Goal: Task Accomplishment & Management: Use online tool/utility

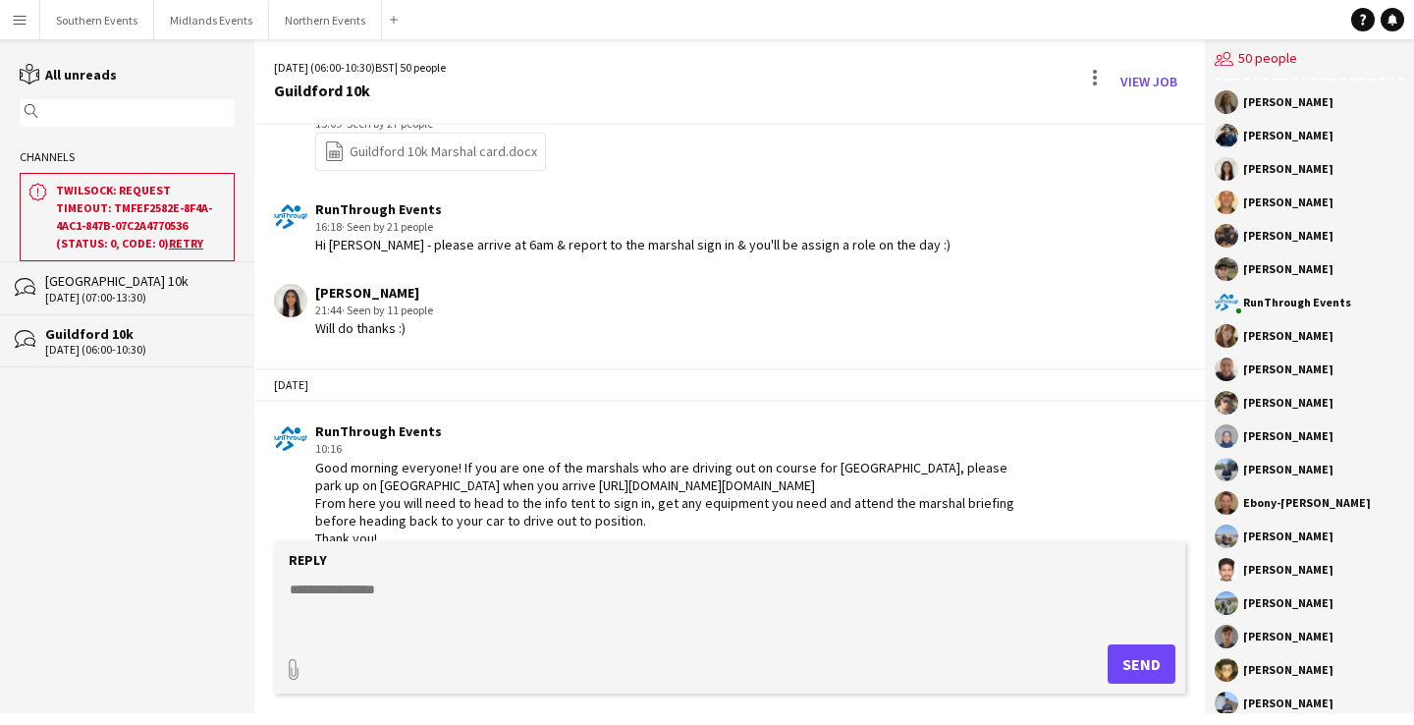
scroll to position [3206, 0]
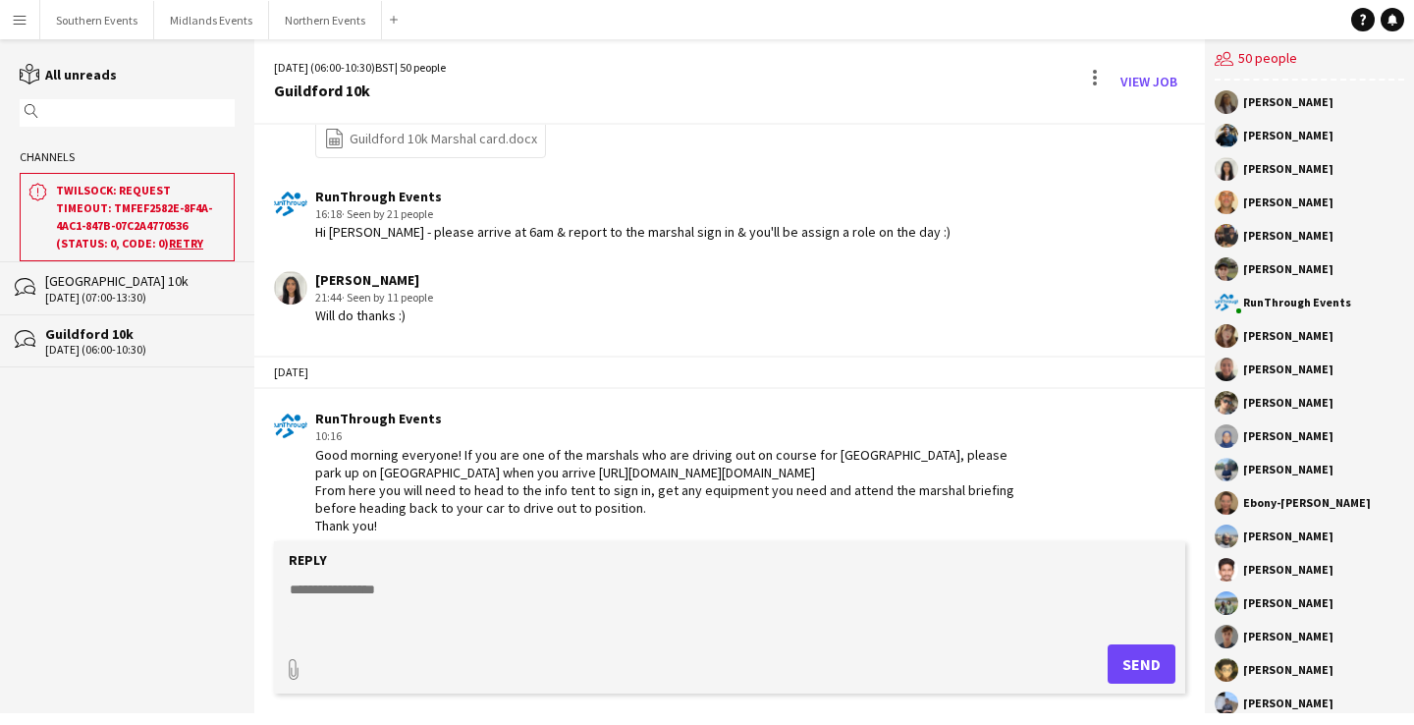
click at [22, 21] on app-icon "Menu" at bounding box center [20, 20] width 16 height 16
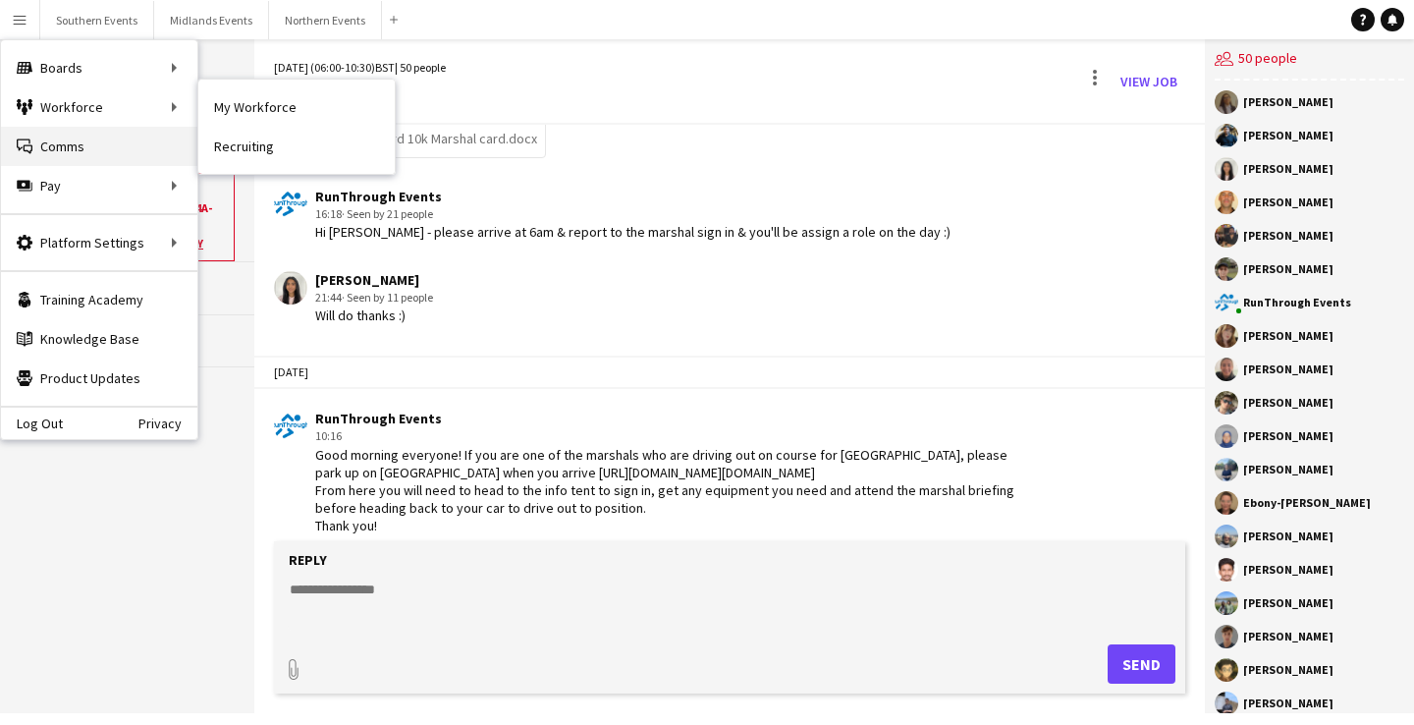
click at [75, 128] on link "Comms Comms" at bounding box center [99, 146] width 196 height 39
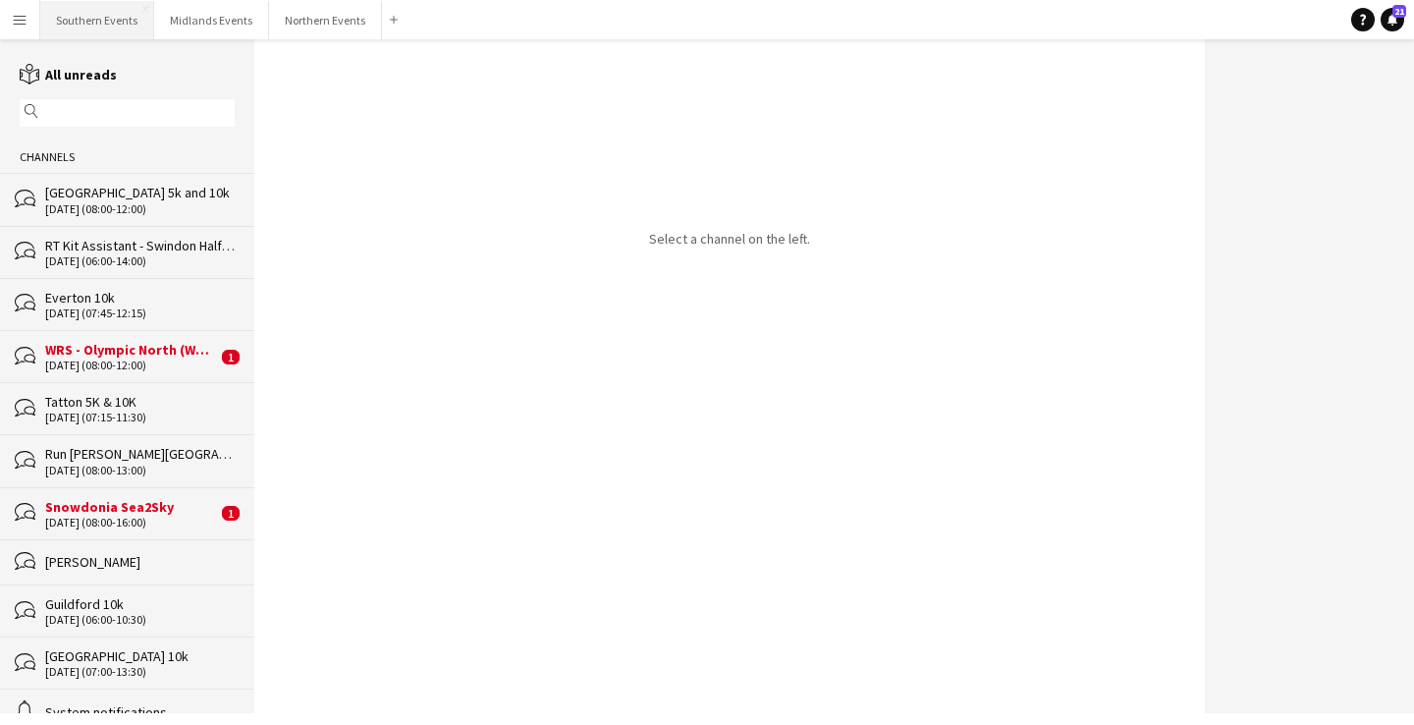
click at [88, 31] on button "Southern Events Close" at bounding box center [97, 20] width 114 height 38
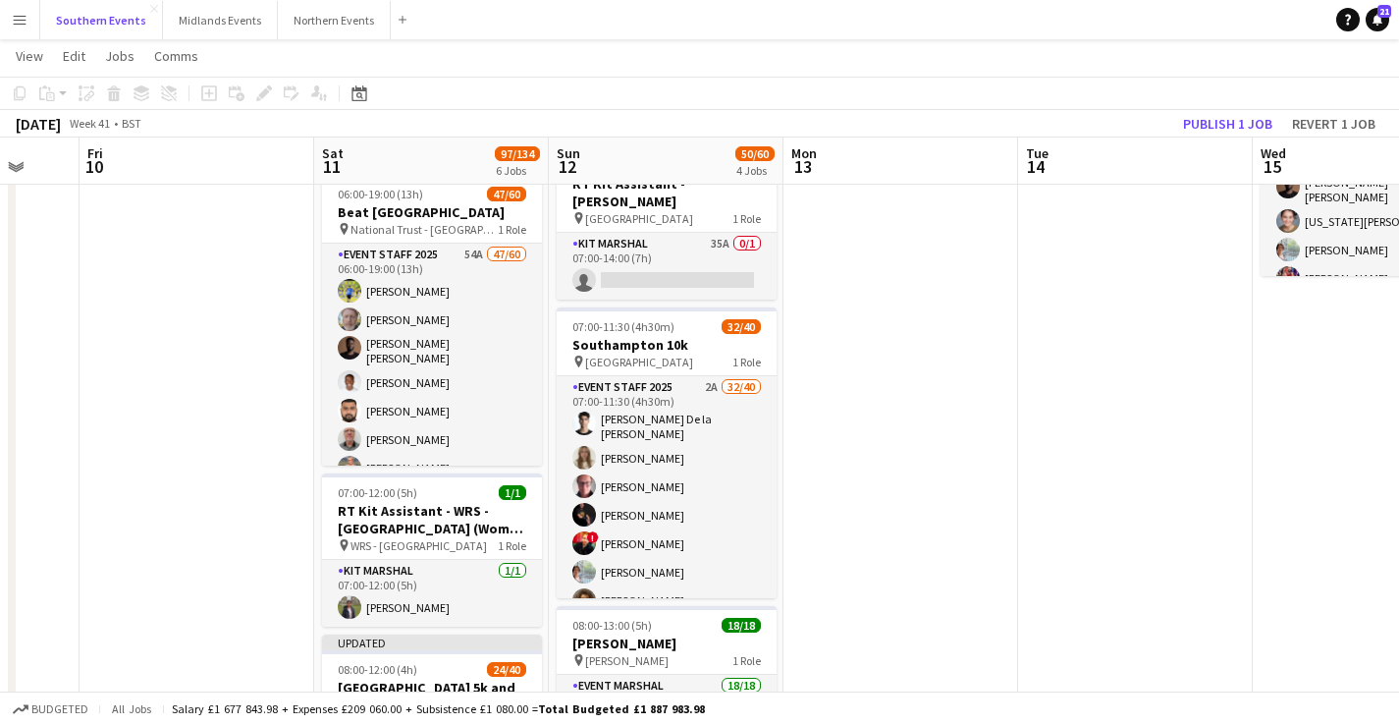
scroll to position [244, 0]
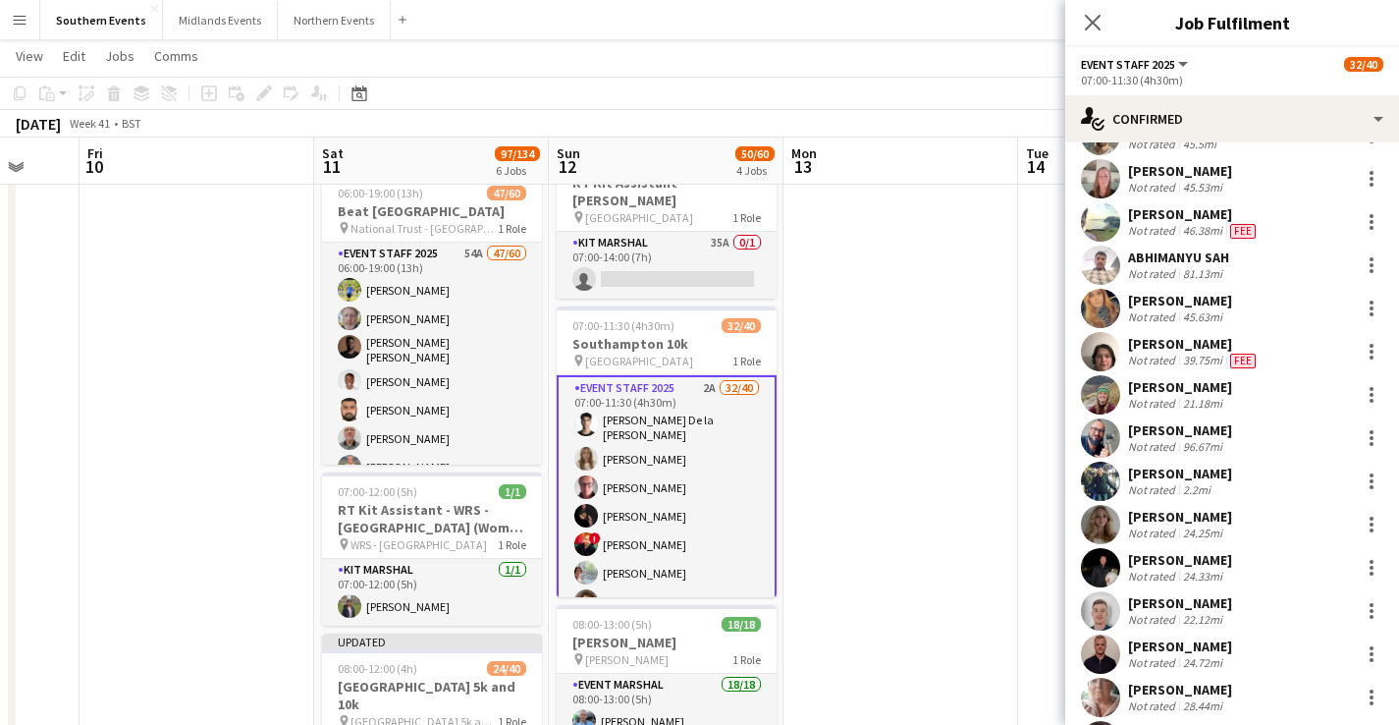
scroll to position [754, 0]
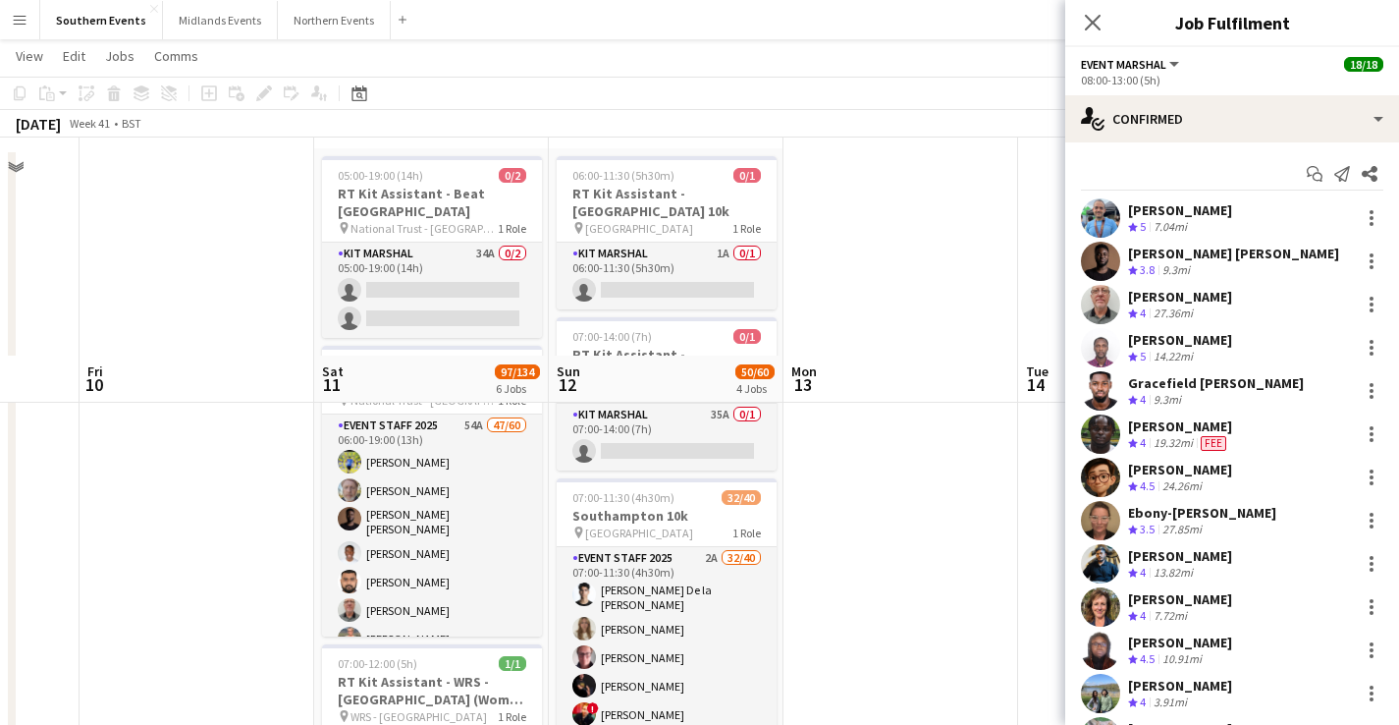
scroll to position [0, 0]
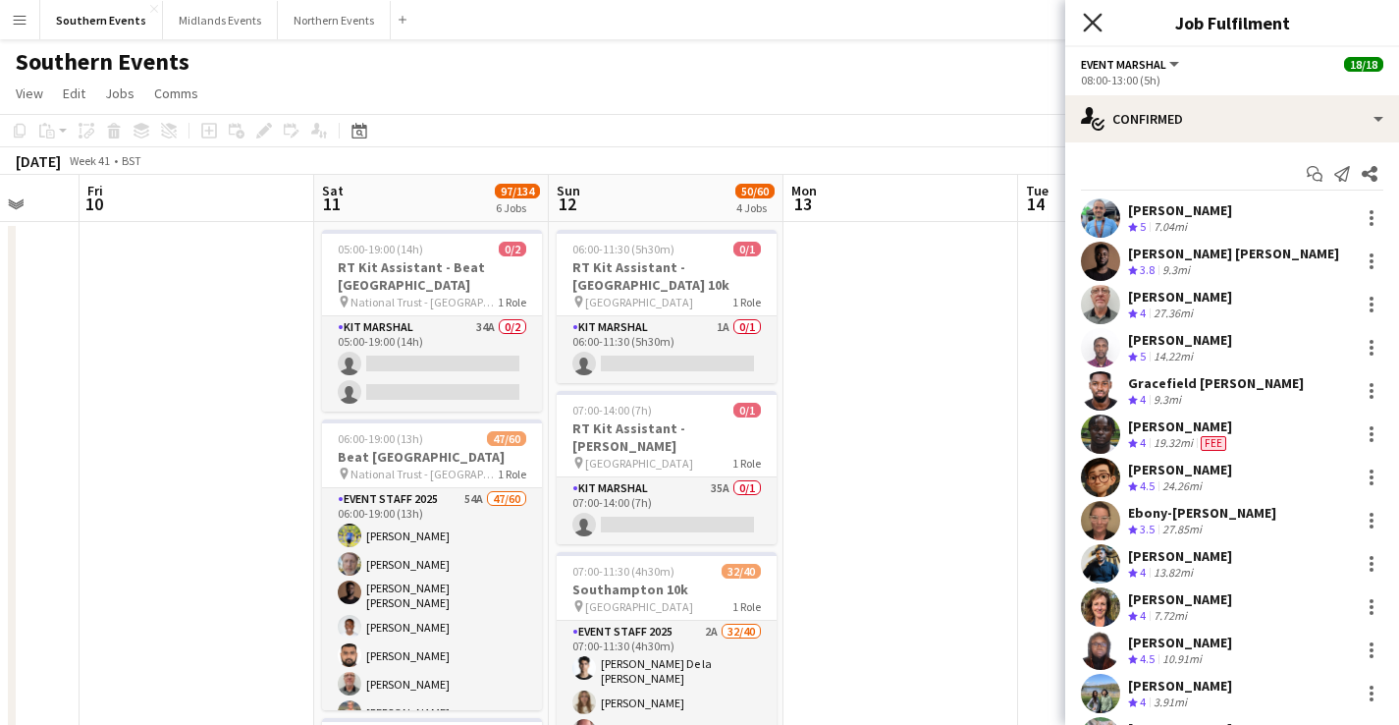
click at [1085, 14] on icon at bounding box center [1092, 22] width 19 height 19
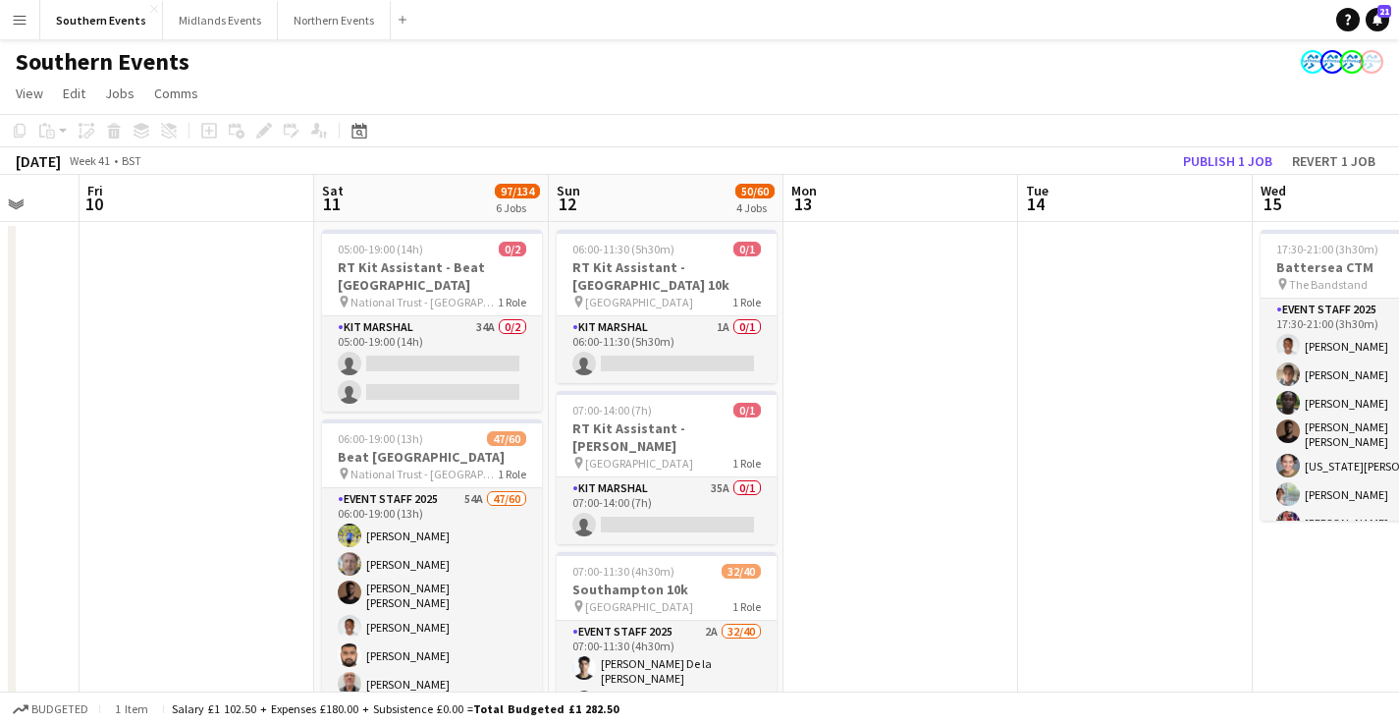
click at [1095, 94] on app-page-menu "View Day view expanded Day view collapsed Month view Date picker Jump to [DATE]…" at bounding box center [699, 95] width 1399 height 37
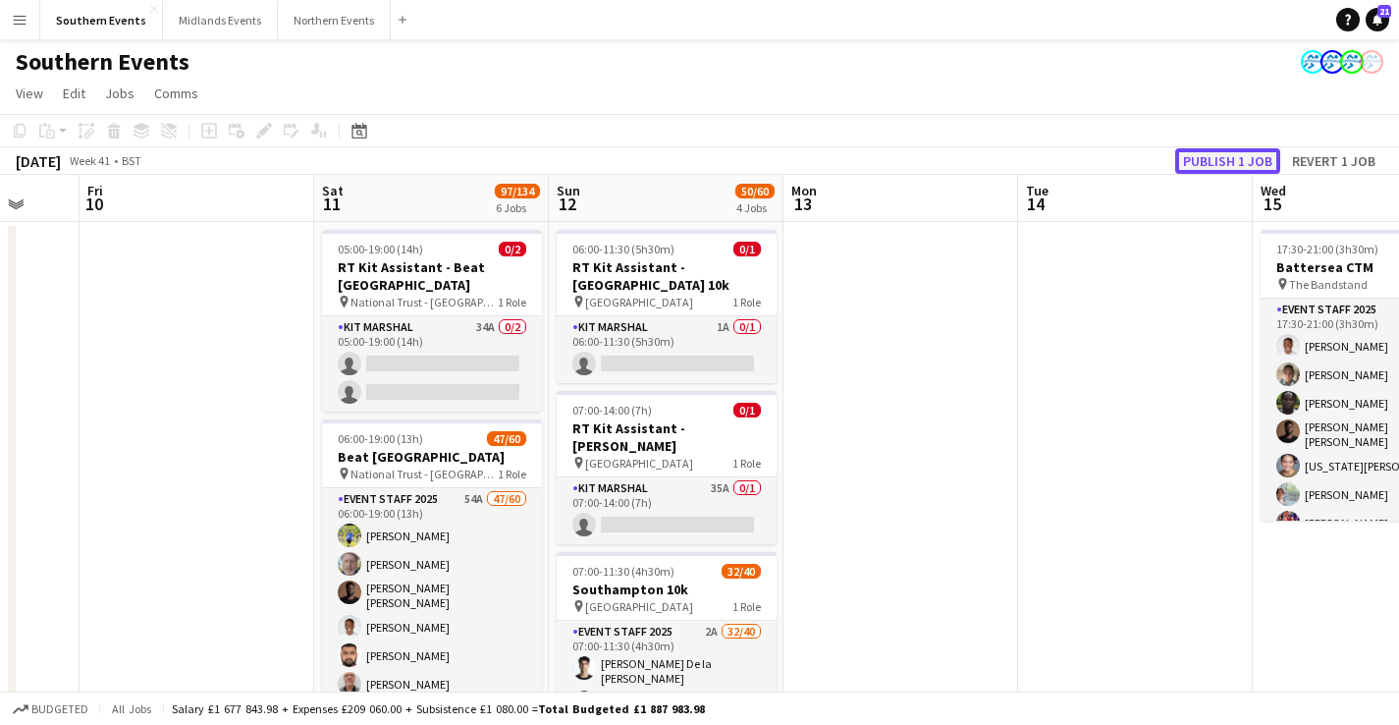
click at [1235, 160] on button "Publish 1 job" at bounding box center [1227, 161] width 105 height 26
